Goal: Check status: Check status

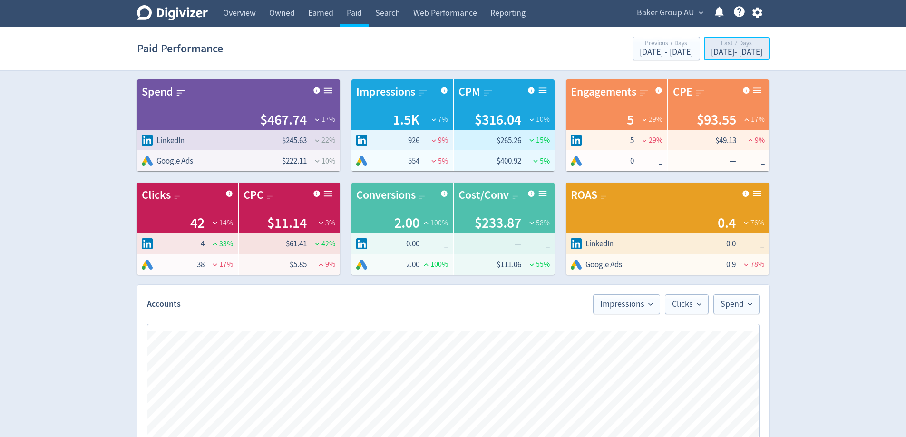
click at [751, 51] on div "[DATE] - [DATE]" at bounding box center [736, 52] width 51 height 9
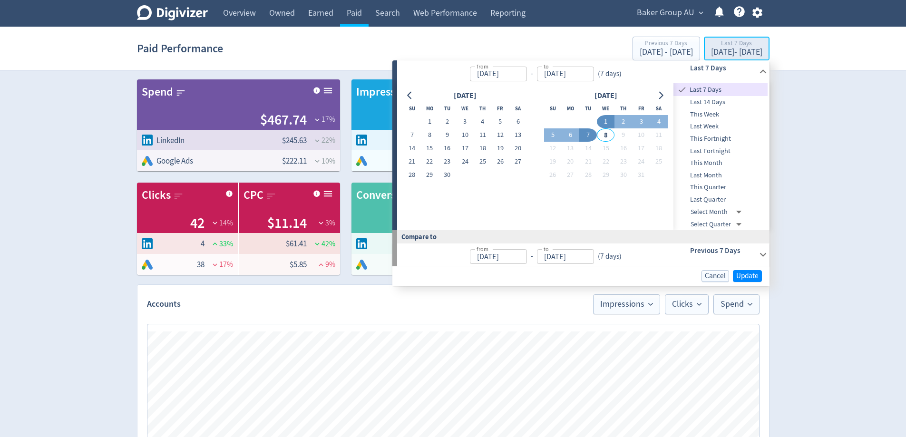
type input "[DATE]"
click at [590, 135] on button "7" at bounding box center [588, 134] width 18 height 13
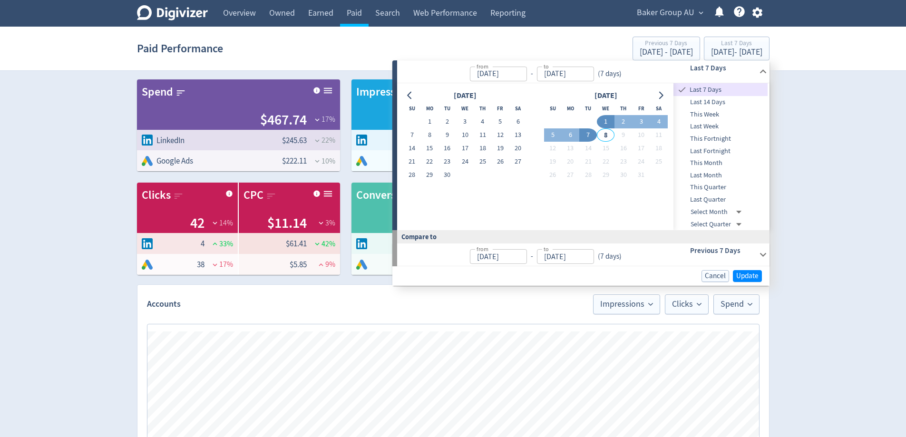
type input "[DATE]"
drag, startPoint x: 756, startPoint y: 277, endPoint x: 537, endPoint y: 179, distance: 240.6
click at [756, 276] on span "Update" at bounding box center [747, 275] width 22 height 7
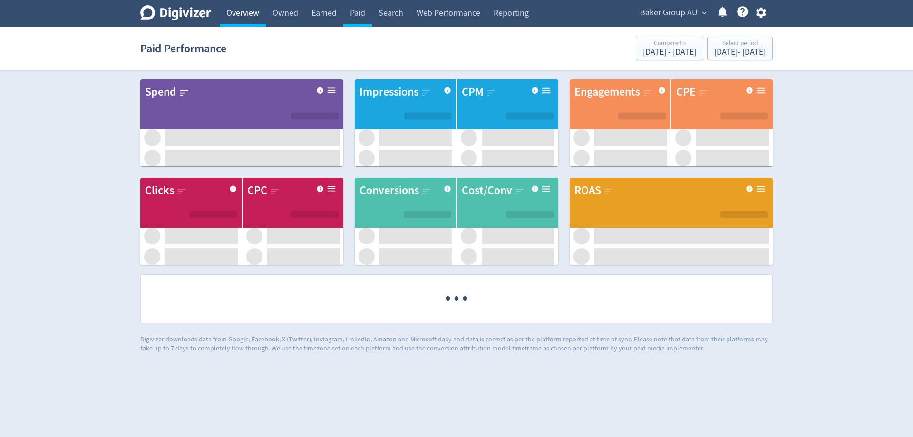
click at [247, 12] on link "Overview" at bounding box center [243, 13] width 46 height 27
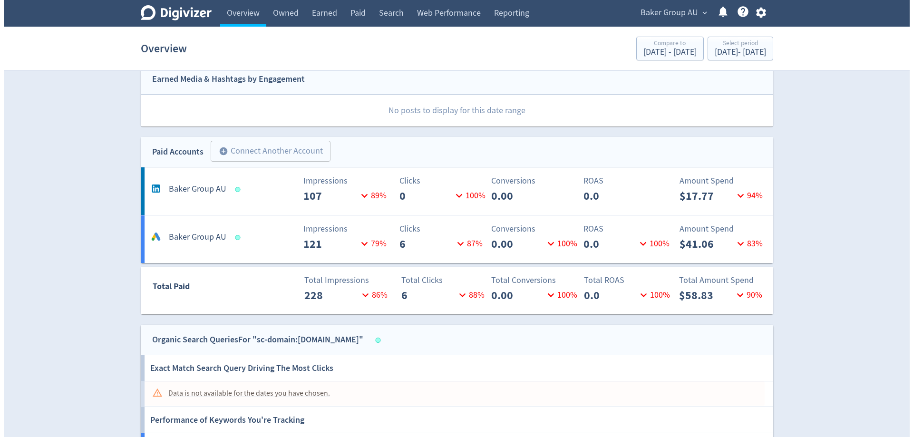
scroll to position [333, 0]
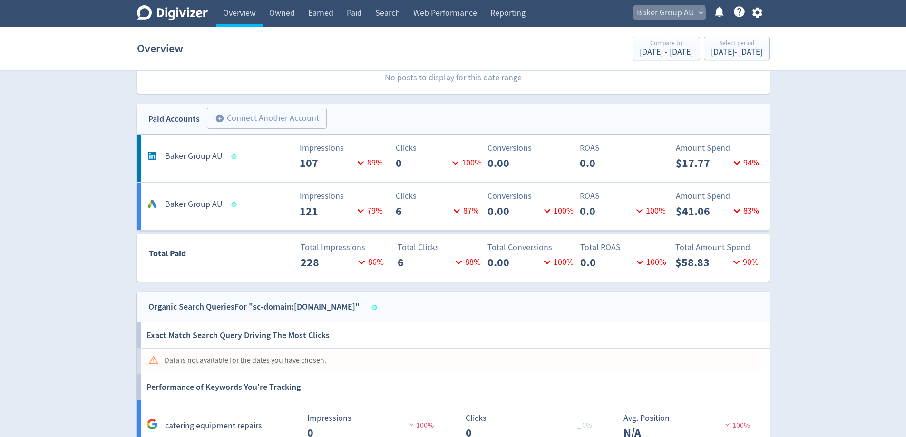
click at [662, 17] on span "Baker Group AU" at bounding box center [666, 12] width 58 height 15
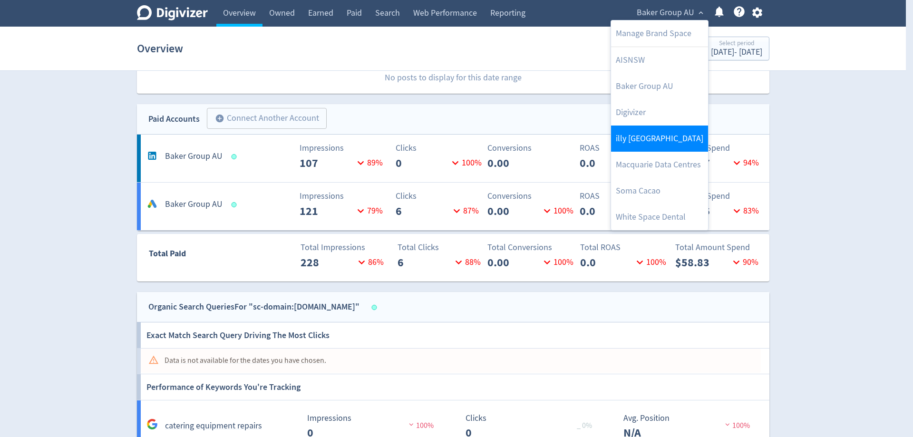
click at [671, 138] on link "illy [GEOGRAPHIC_DATA]" at bounding box center [659, 139] width 97 height 26
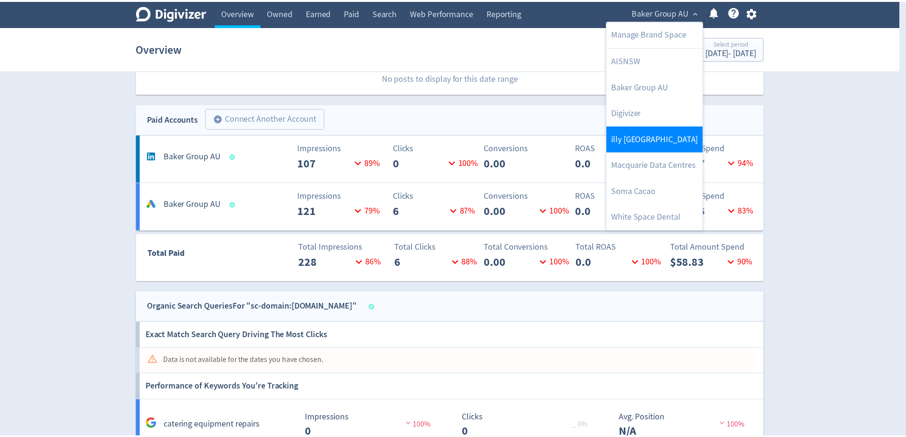
scroll to position [0, 0]
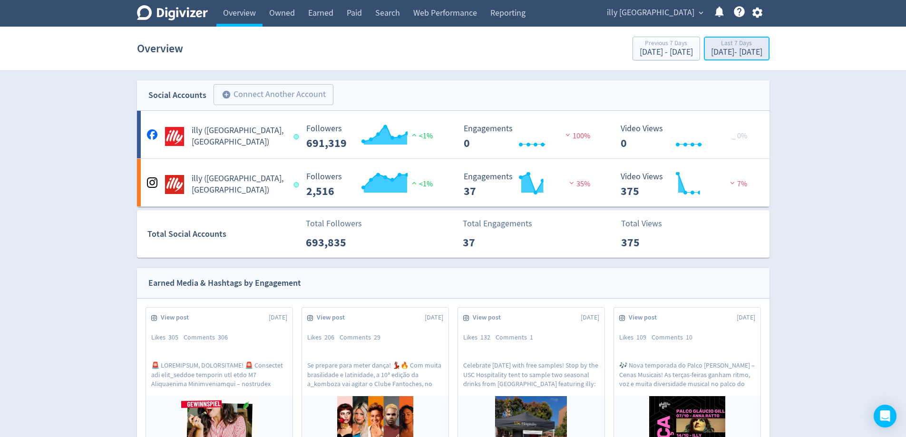
click at [733, 57] on div "[DATE] - [DATE]" at bounding box center [736, 52] width 51 height 9
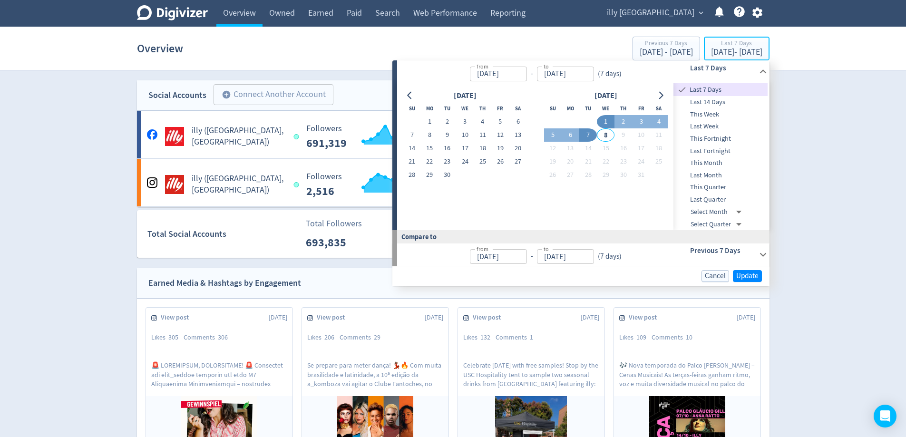
type input "[DATE]"
click at [590, 138] on button "7" at bounding box center [588, 134] width 18 height 13
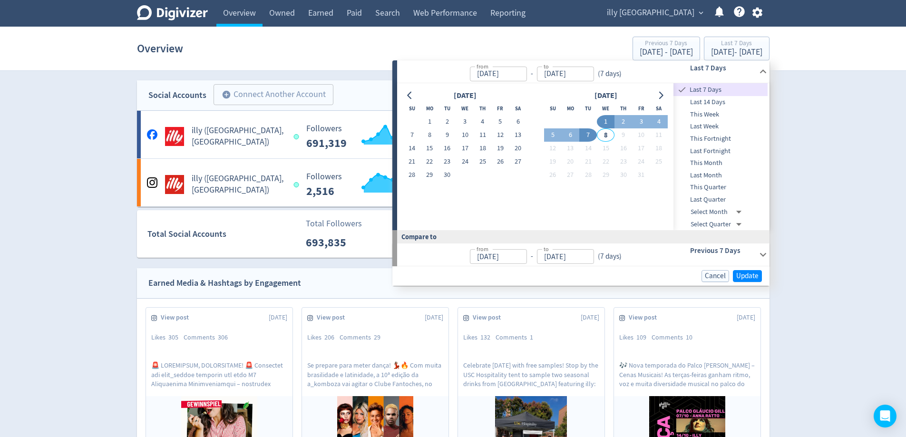
type input "[DATE]"
click at [743, 276] on span "Update" at bounding box center [747, 275] width 22 height 7
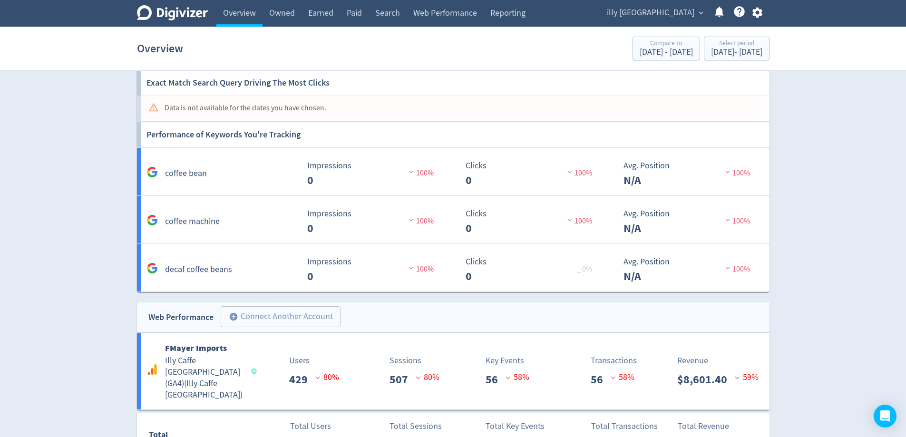
scroll to position [812, 0]
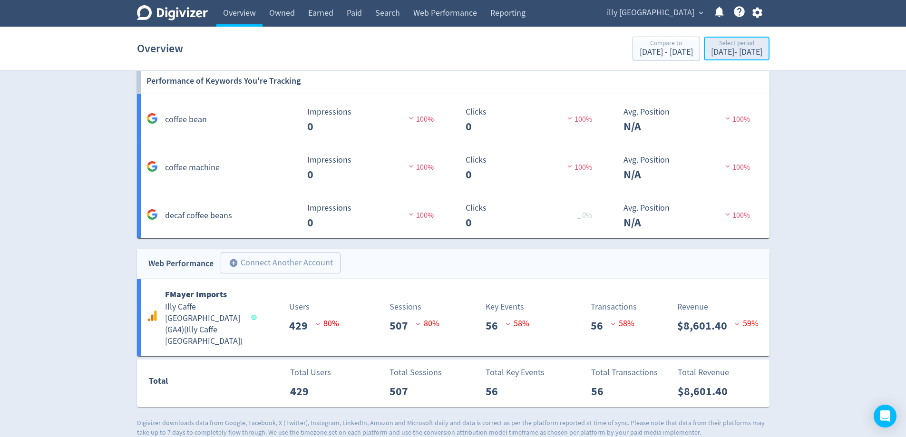
click at [712, 53] on div "[DATE] - [DATE]" at bounding box center [736, 52] width 51 height 9
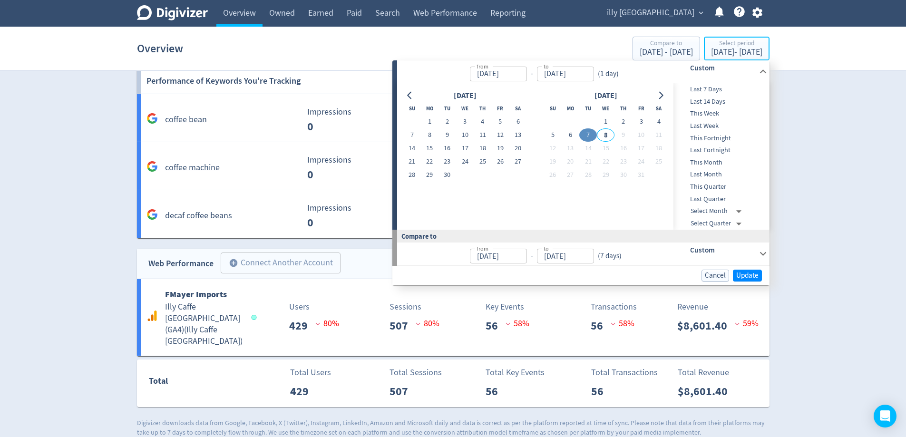
type input "[DATE]"
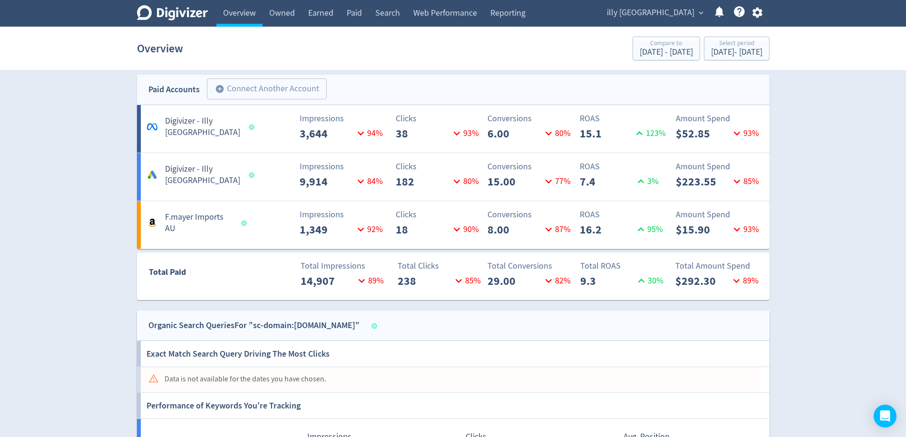
scroll to position [479, 0]
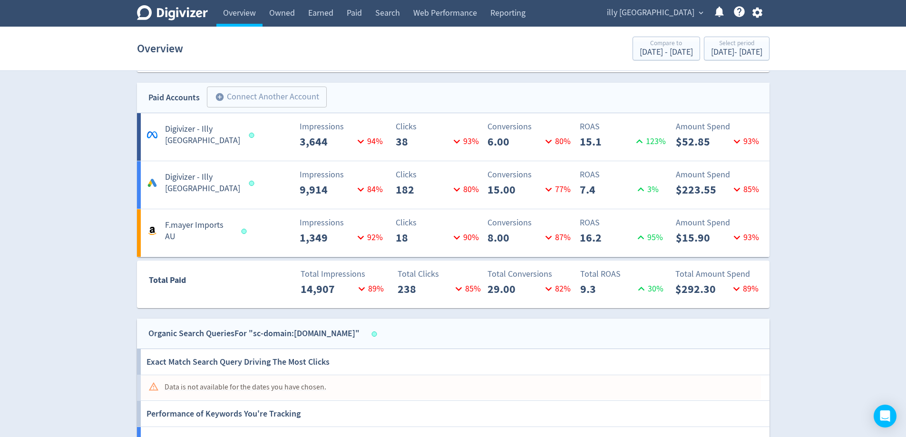
click at [810, 177] on div "Digivizer Logo [PERSON_NAME] Logo Overview Owned Earned Paid Search Web Perform…" at bounding box center [453, 145] width 906 height 1249
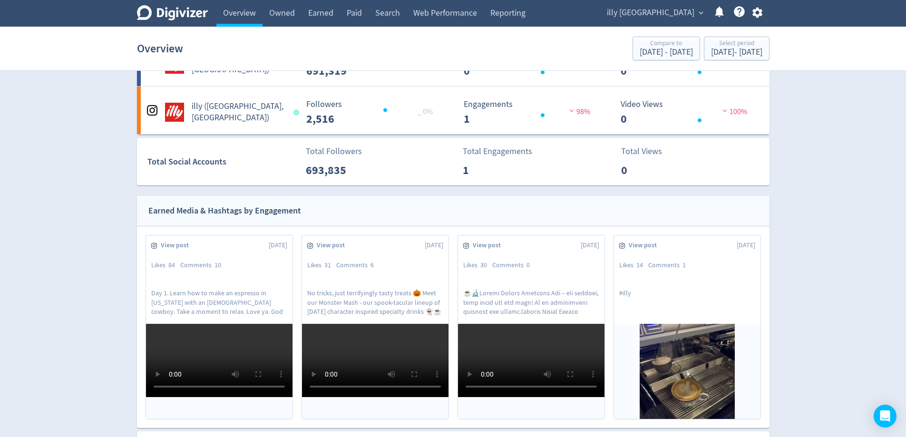
scroll to position [0, 0]
